Goal: Transaction & Acquisition: Purchase product/service

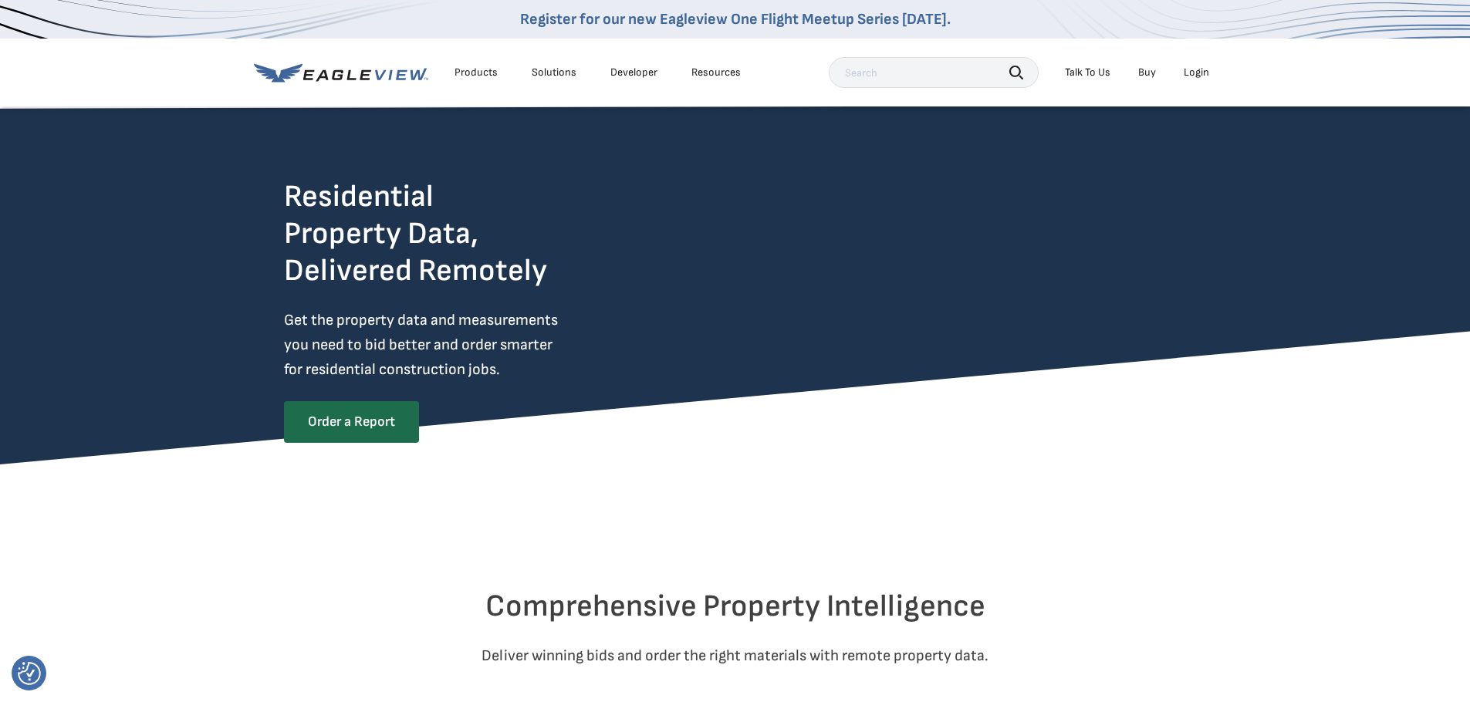
click at [1200, 69] on div "Login" at bounding box center [1196, 73] width 25 height 14
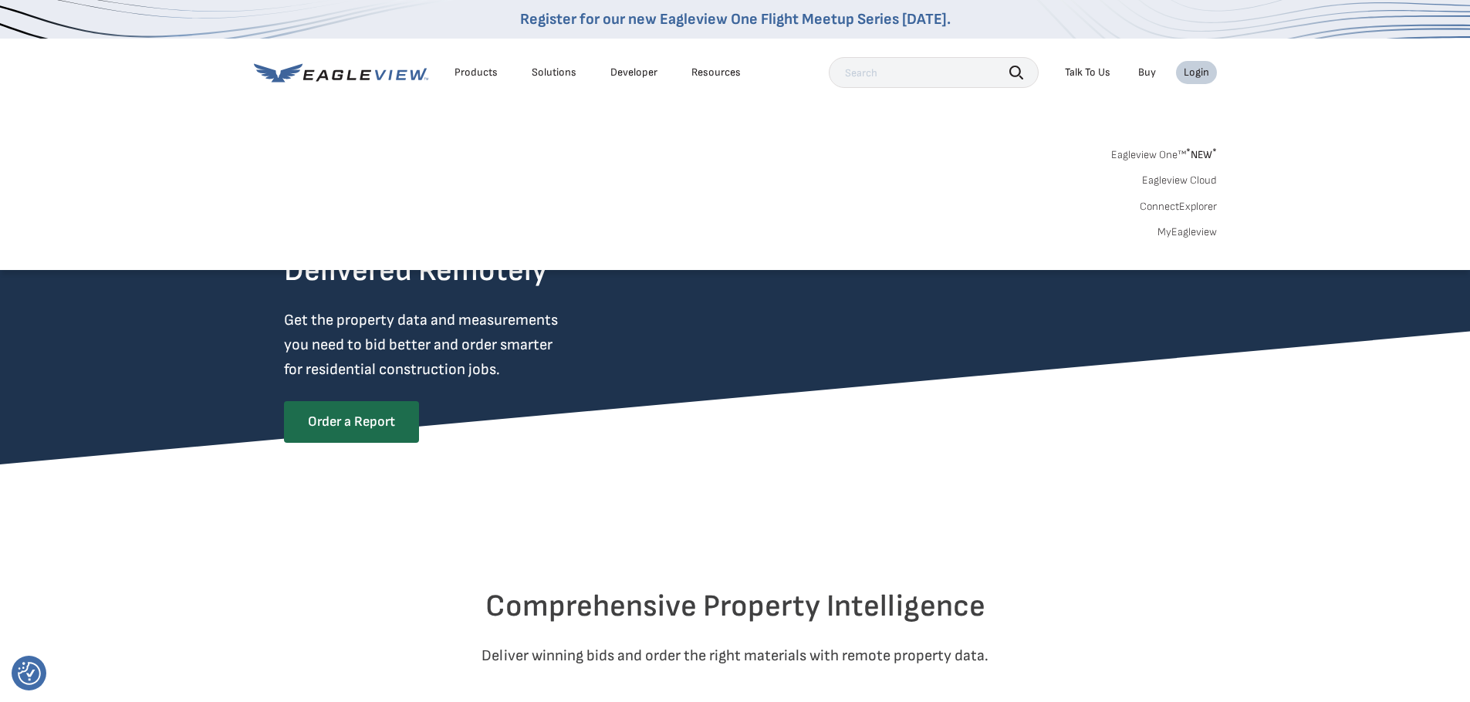
click at [1173, 234] on link "MyEagleview" at bounding box center [1187, 232] width 59 height 14
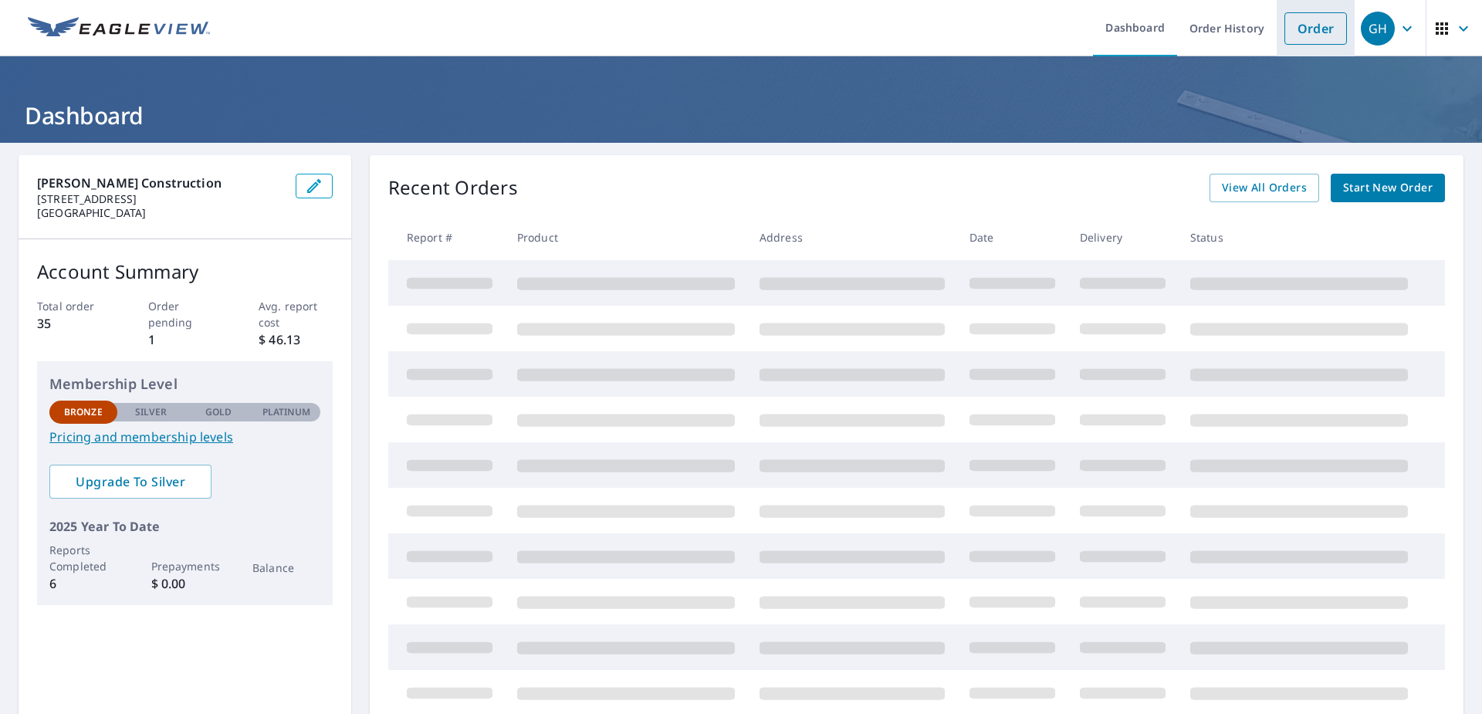
click at [1305, 32] on link "Order" at bounding box center [1315, 28] width 63 height 32
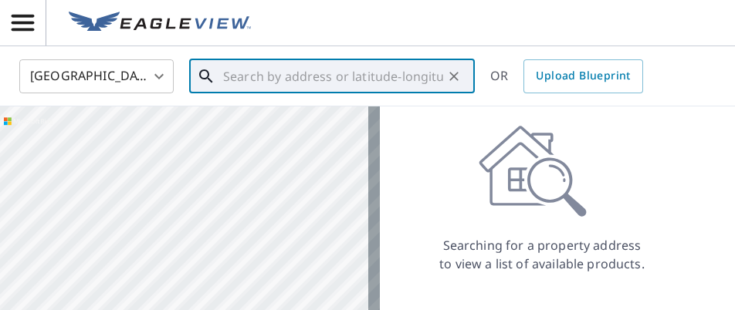
click at [228, 81] on input "text" at bounding box center [333, 76] width 220 height 43
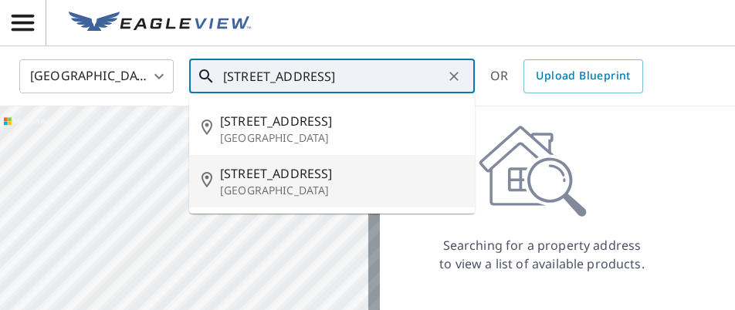
click at [252, 178] on span "[STREET_ADDRESS]" at bounding box center [341, 173] width 242 height 19
type input "[STREET_ADDRESS]"
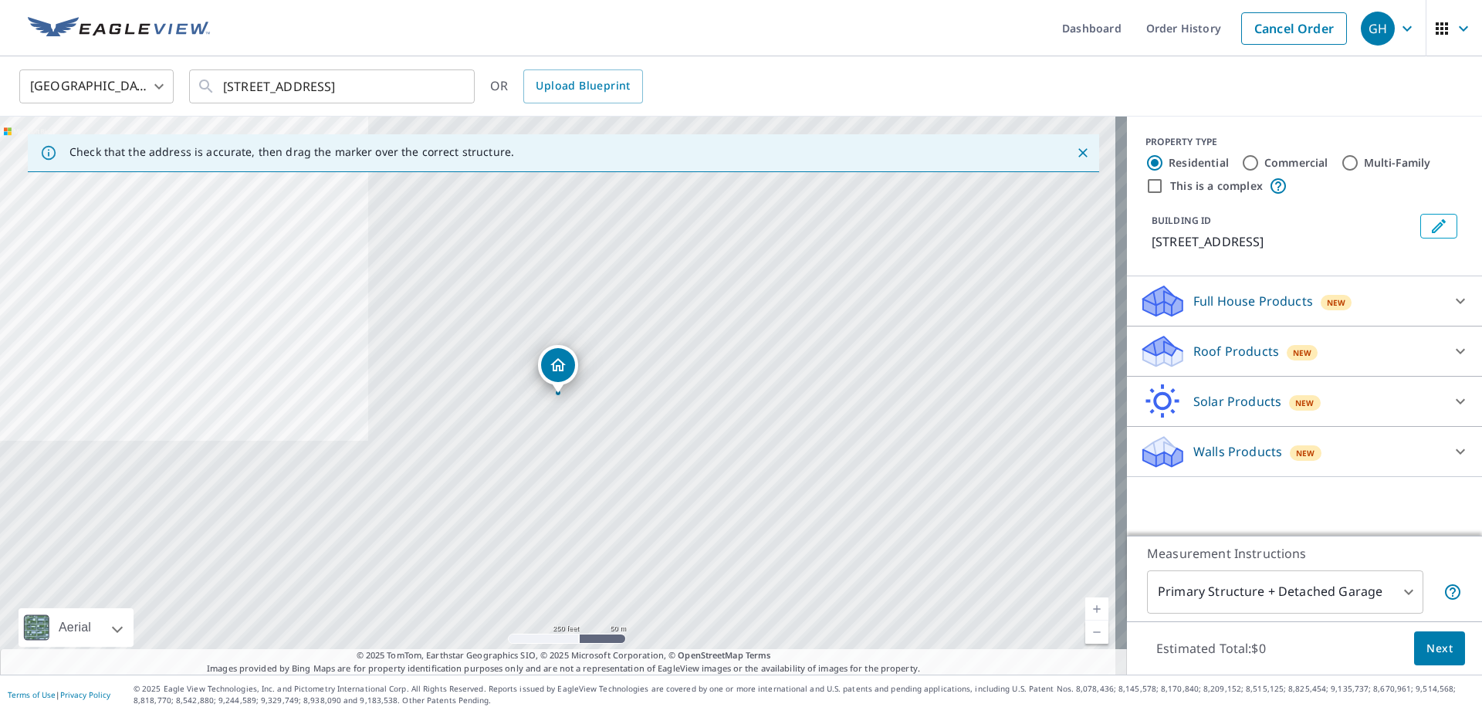
click at [1237, 347] on p "Roof Products" at bounding box center [1236, 351] width 86 height 19
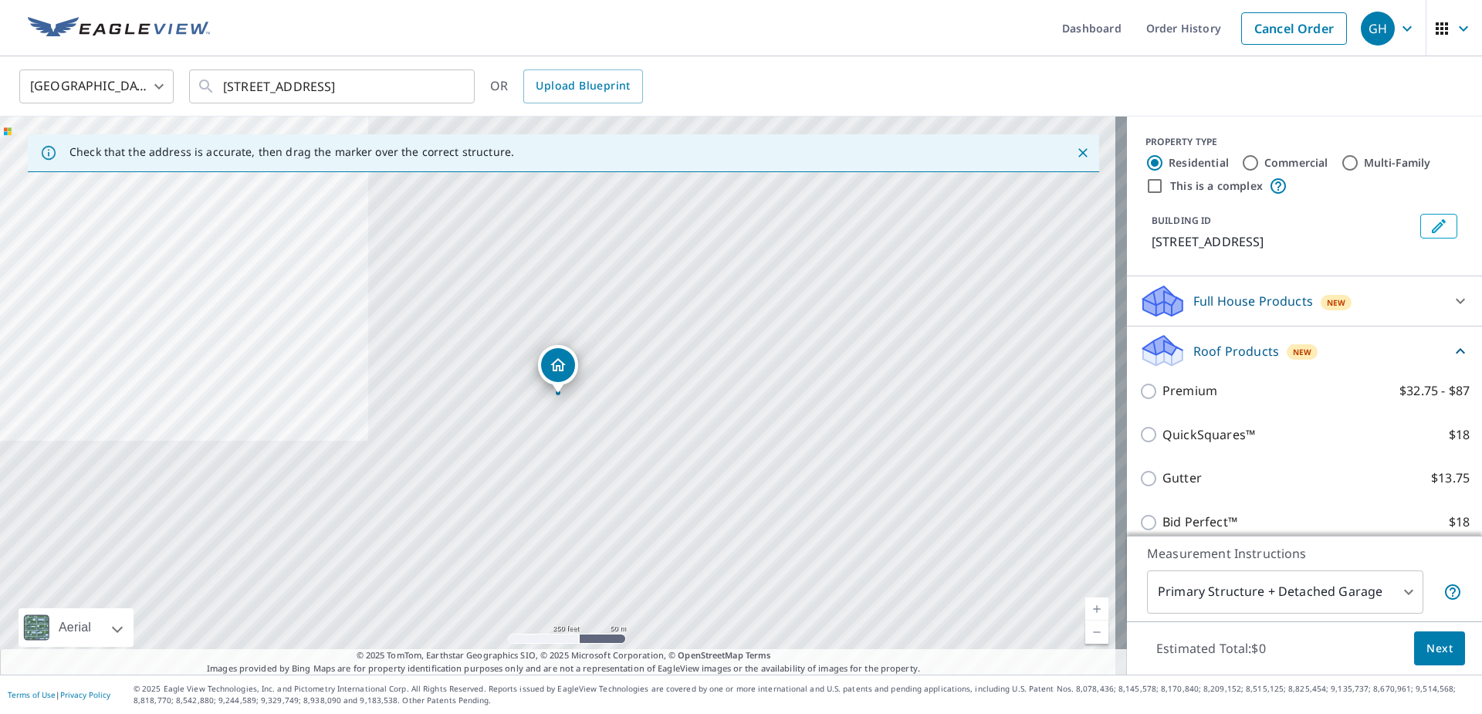
scroll to position [77, 0]
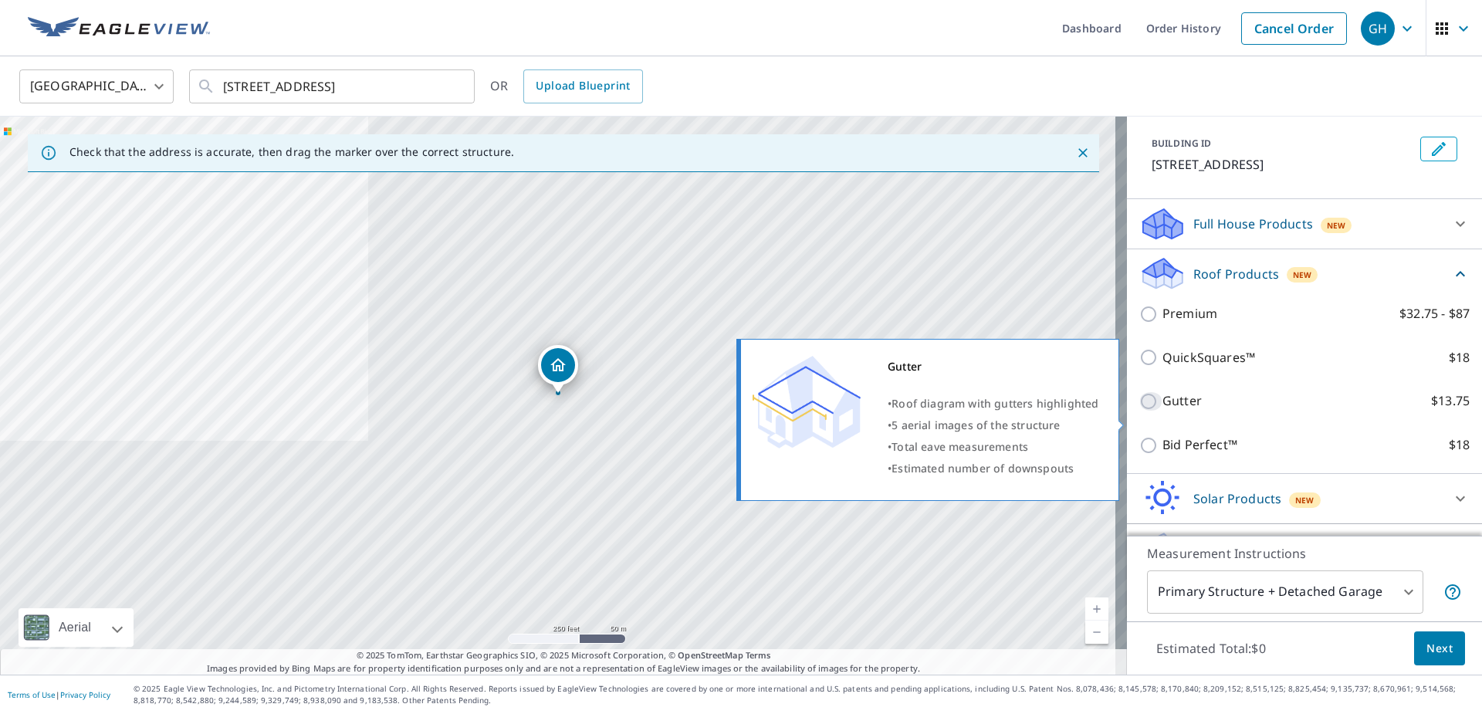
click at [1139, 411] on input "Gutter $13.75" at bounding box center [1150, 401] width 23 height 19
checkbox input "true"
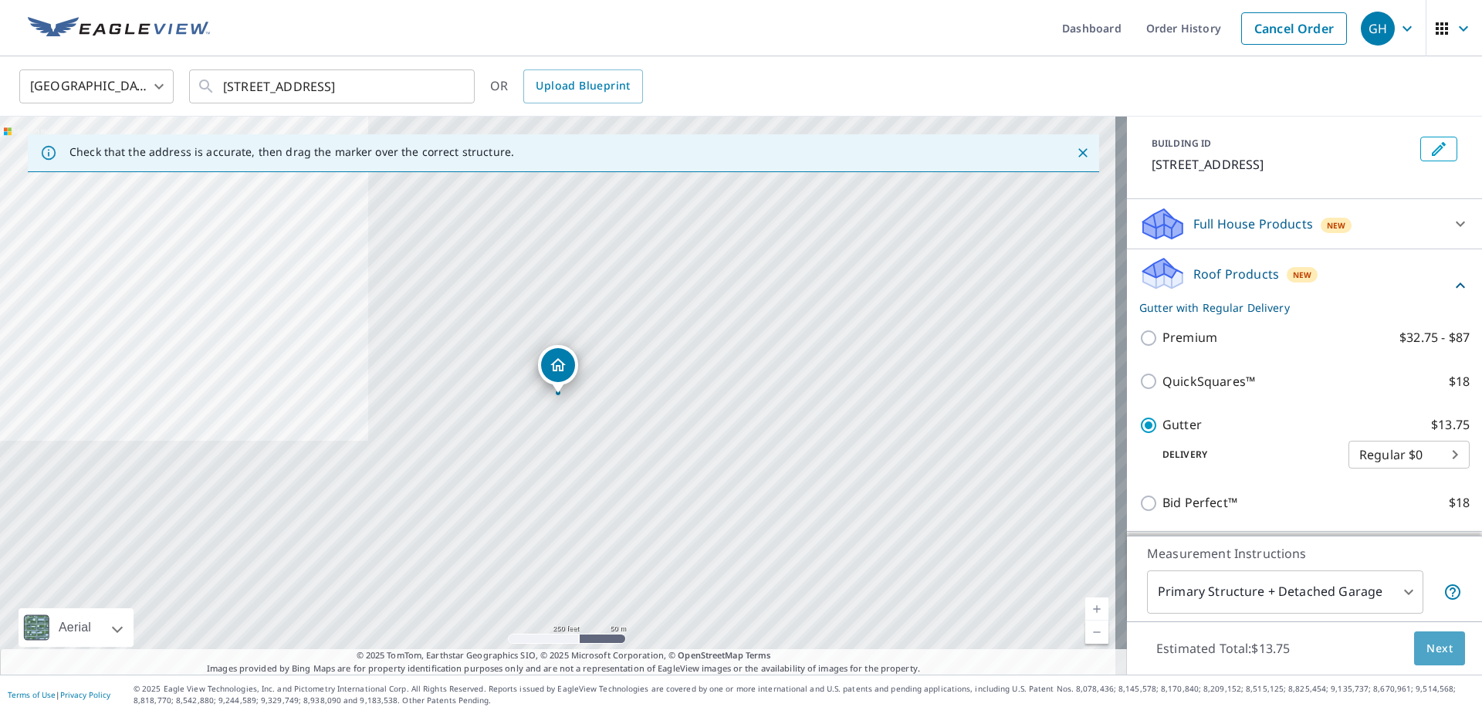
click at [1426, 643] on span "Next" at bounding box center [1439, 648] width 26 height 19
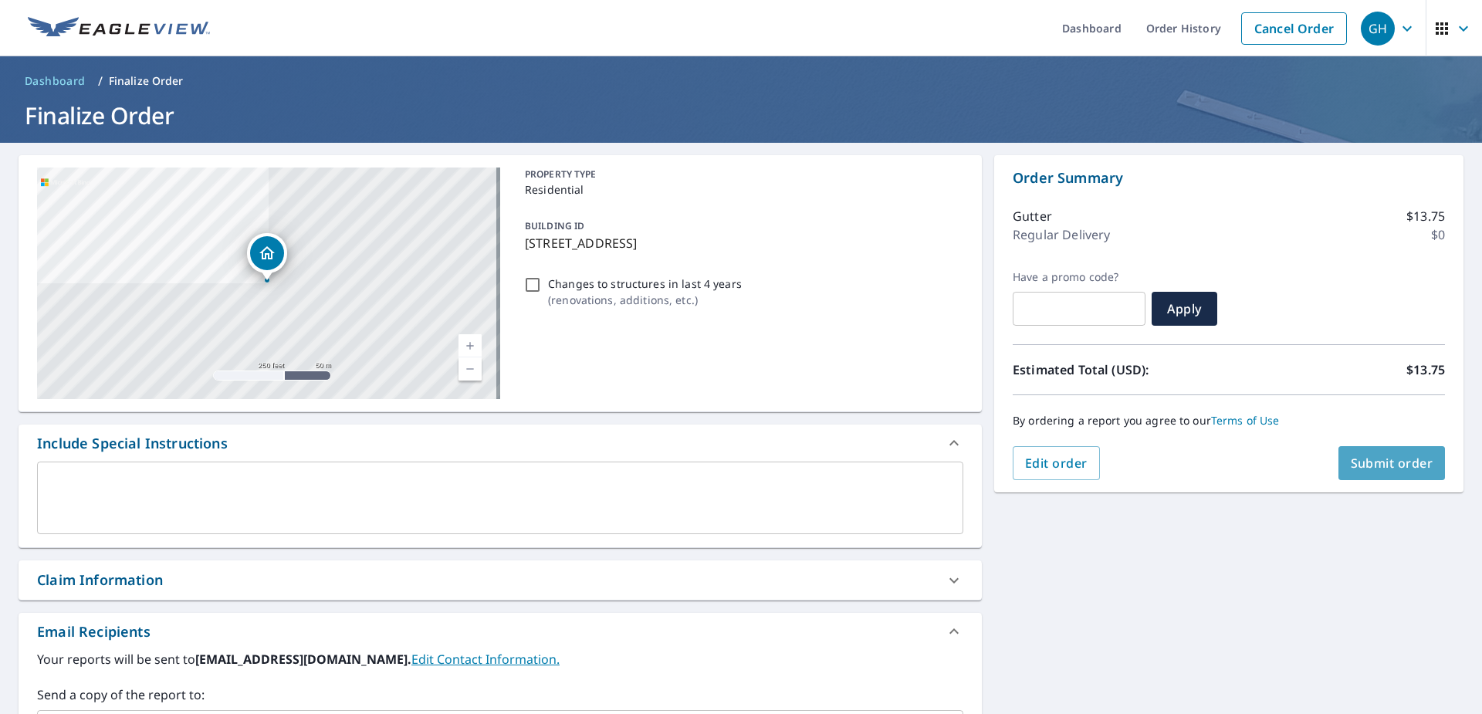
click at [1370, 466] on span "Submit order" at bounding box center [1392, 463] width 83 height 17
